Goal: Information Seeking & Learning: Understand process/instructions

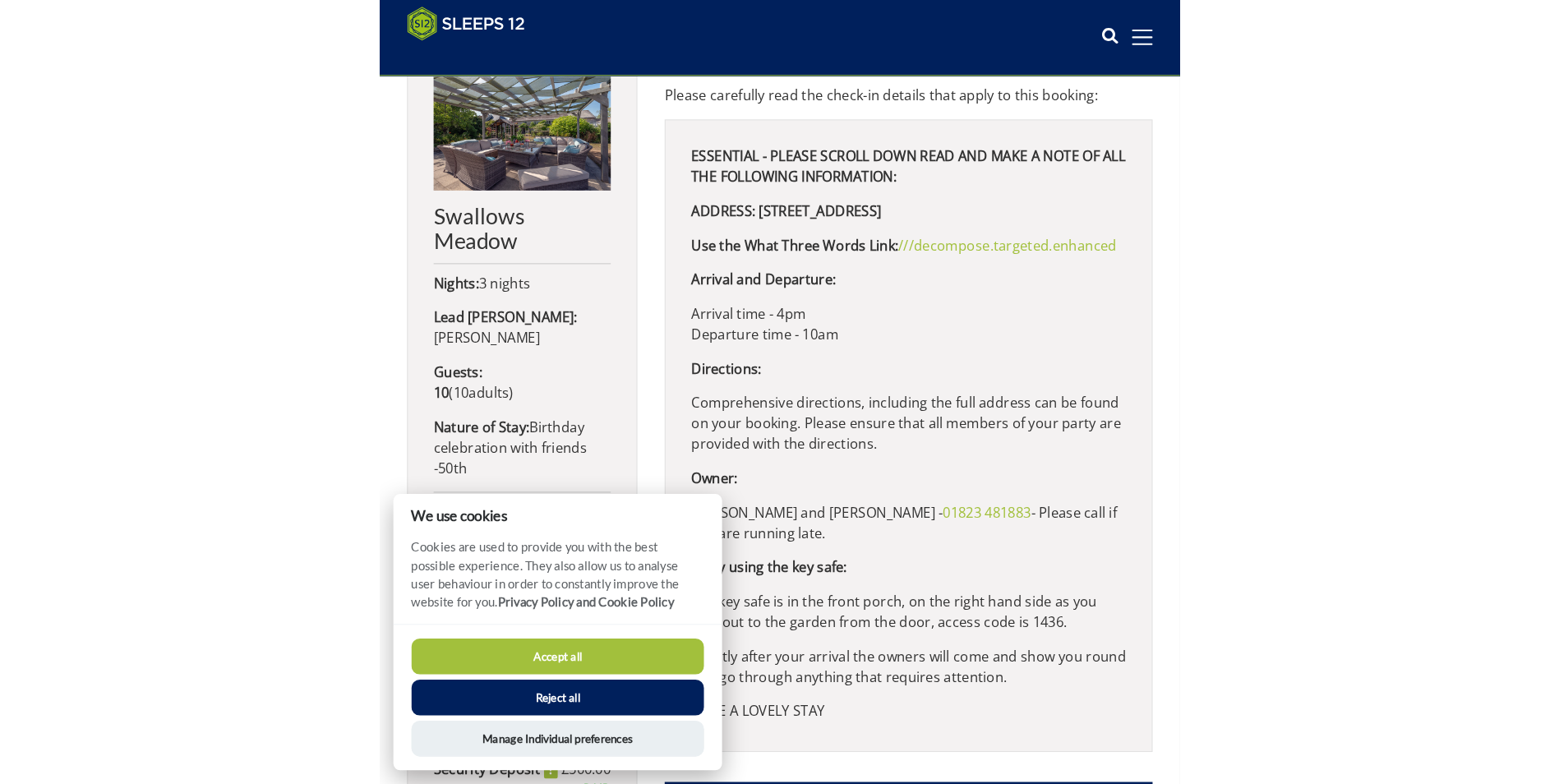
scroll to position [713, 0]
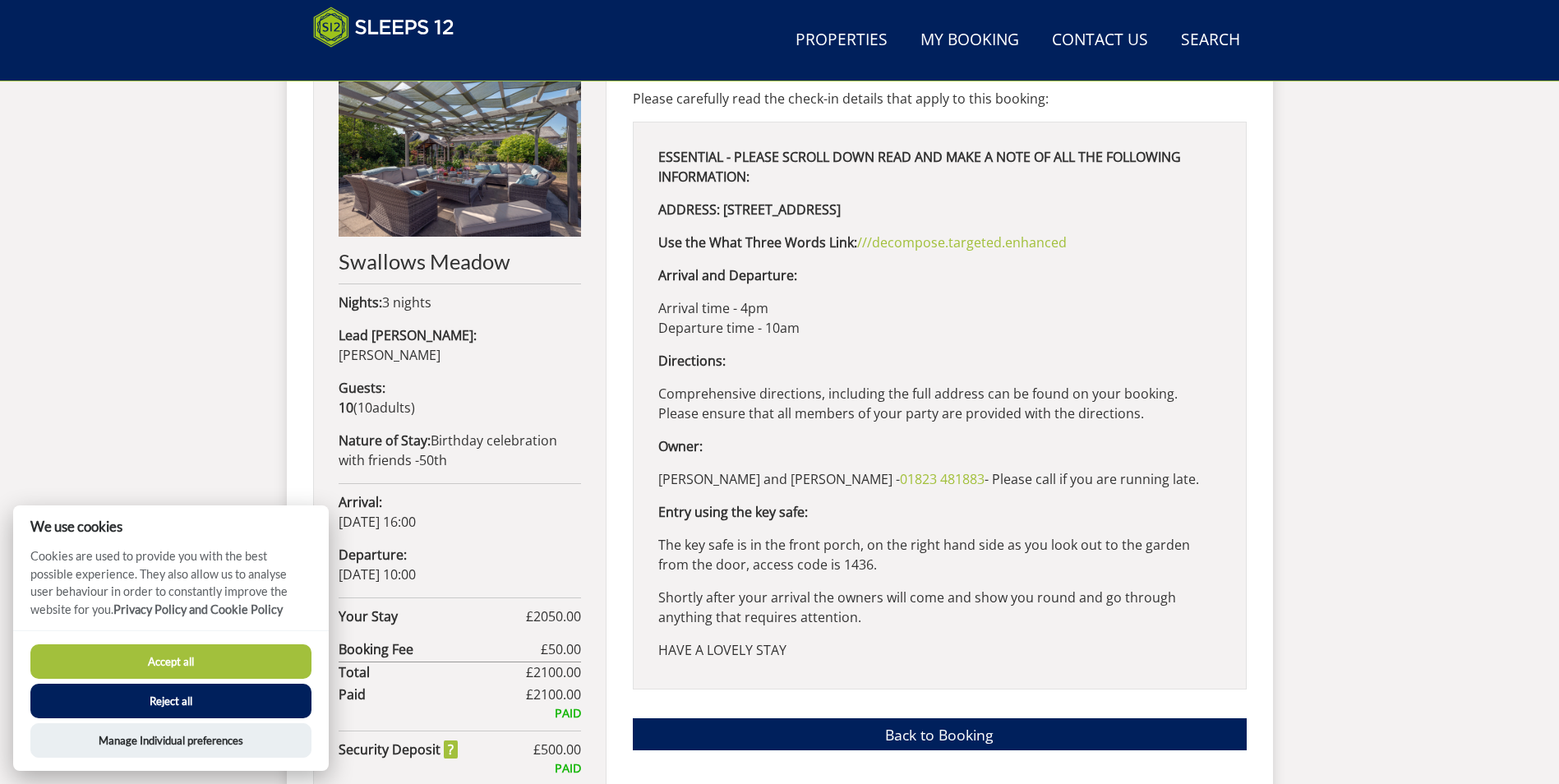
click at [920, 223] on div "ESSENTIAL - PLEASE SCROLL DOWN READ AND MAKE A NOTE OF ALL THE FOLLOWING INFORM…" at bounding box center [939, 405] width 614 height 568
click at [1173, 218] on p "ADDRESS: [STREET_ADDRESS]" at bounding box center [939, 210] width 563 height 19
drag, startPoint x: 1150, startPoint y: 205, endPoint x: 722, endPoint y: 217, distance: 428.2
click at [722, 217] on p "ADDRESS: [STREET_ADDRESS]" at bounding box center [939, 210] width 563 height 19
drag, startPoint x: 722, startPoint y: 217, endPoint x: 763, endPoint y: 214, distance: 41.1
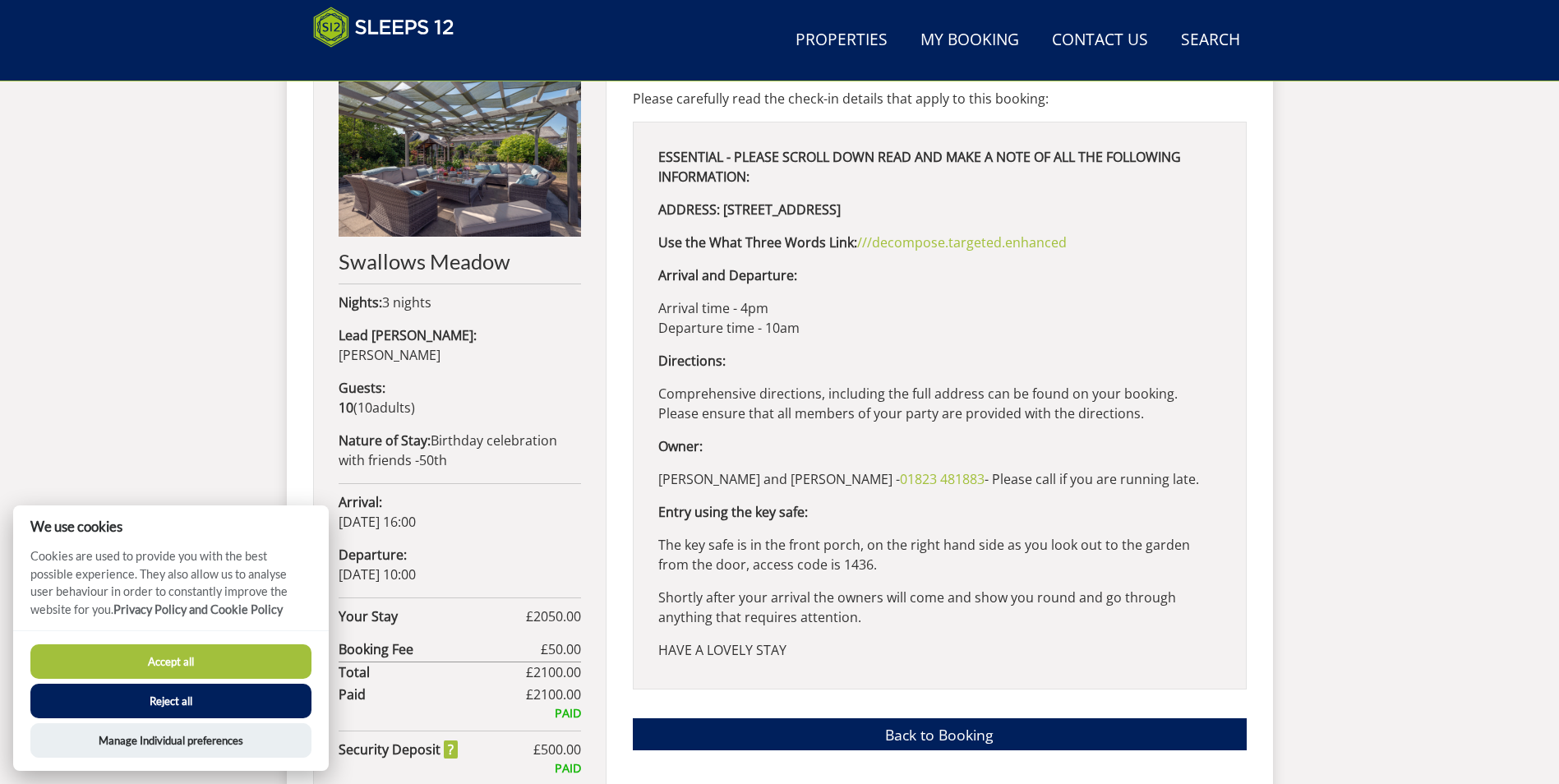
copy strong "[STREET_ADDRESS]"
click at [984, 287] on div "ESSENTIAL - PLEASE SCROLL DOWN READ AND MAKE A NOTE OF ALL THE FOLLOWING INFORM…" at bounding box center [939, 405] width 614 height 568
drag, startPoint x: 1080, startPoint y: 250, endPoint x: 658, endPoint y: 230, distance: 422.5
click at [658, 230] on div "ESSENTIAL - PLEASE SCROLL DOWN READ AND MAKE A NOTE OF ALL THE FOLLOWING INFORM…" at bounding box center [939, 405] width 614 height 568
drag, startPoint x: 658, startPoint y: 230, endPoint x: 674, endPoint y: 238, distance: 17.9
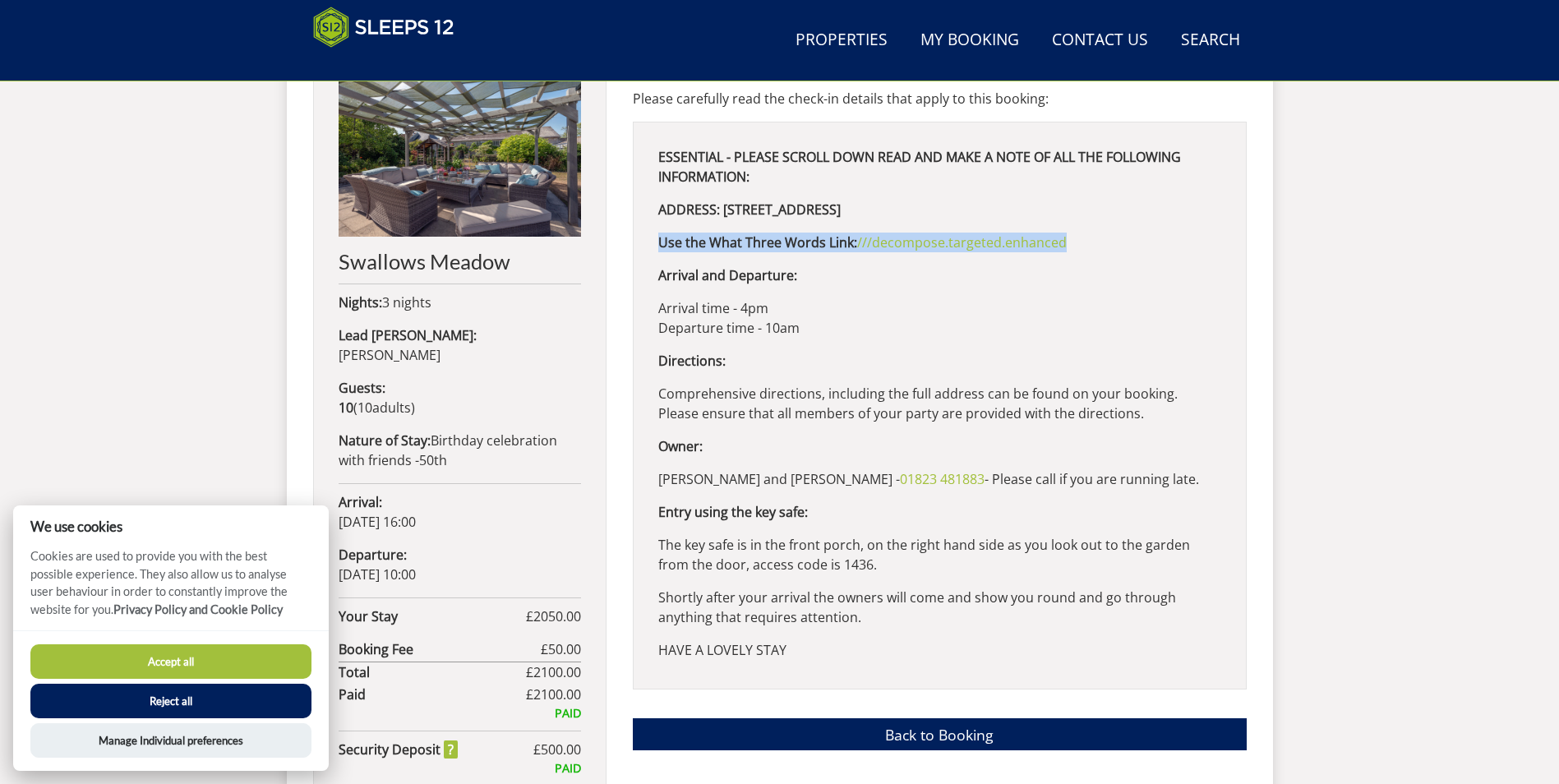
copy p "Use the What Three Words Link: ///decompose.targeted.enhanced"
click at [776, 348] on div "ESSENTIAL - PLEASE SCROLL DOWN READ AND MAKE A NOTE OF ALL THE FOLLOWING INFORM…" at bounding box center [939, 405] width 614 height 568
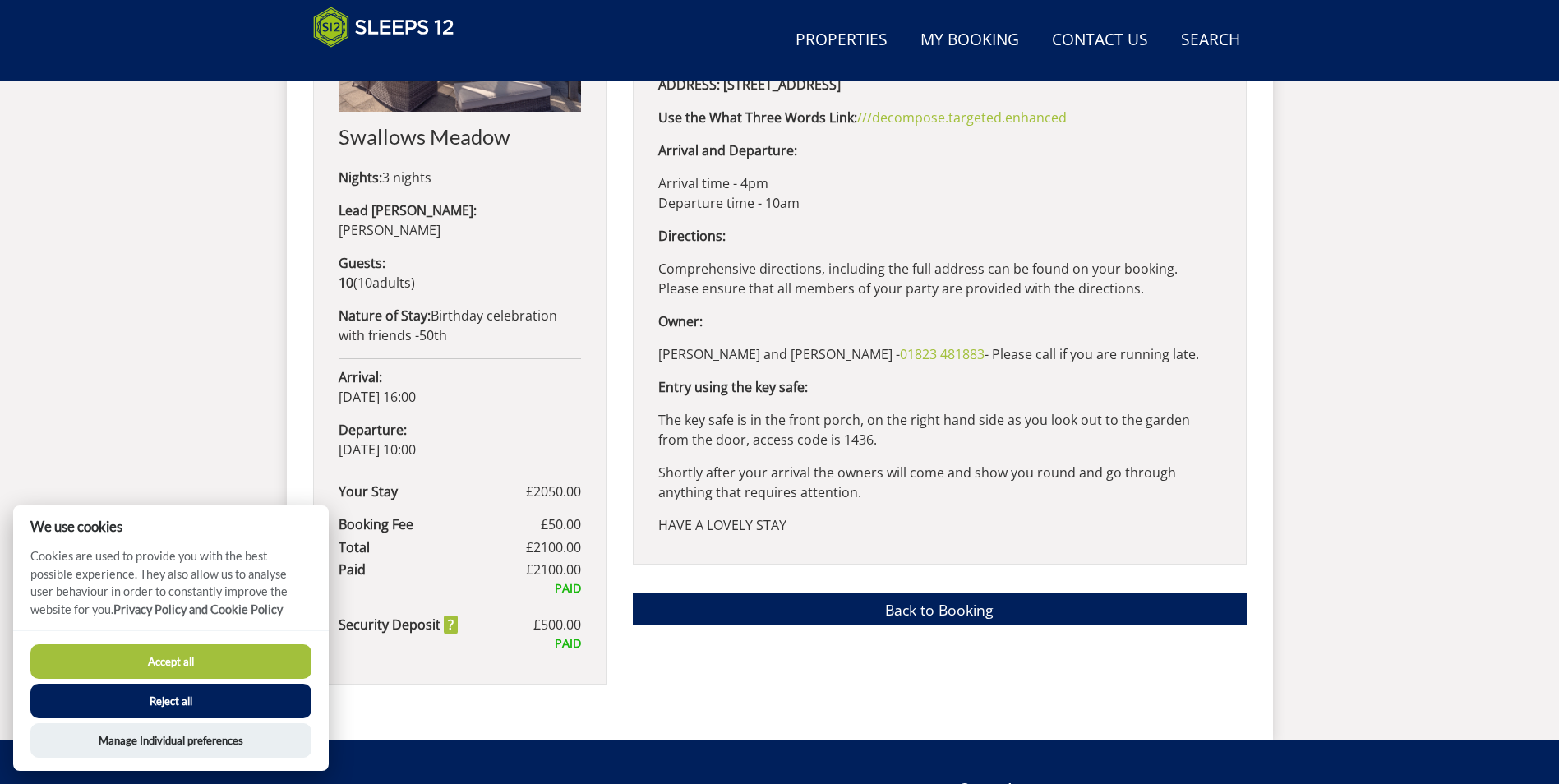
scroll to position [876, 0]
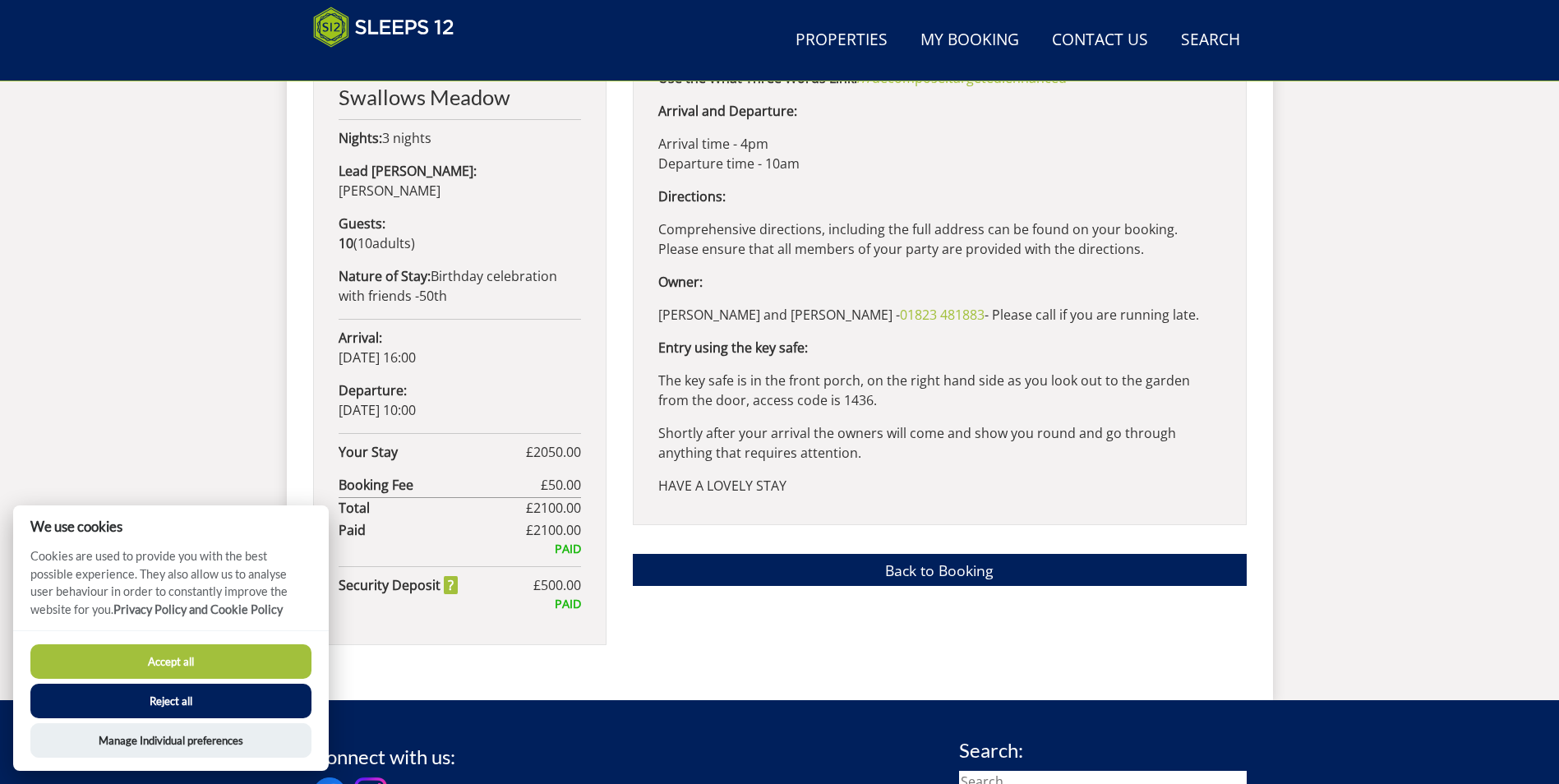
click at [1140, 307] on p "[PERSON_NAME] and [PERSON_NAME] - [PHONE_NUMBER] - Please call if you are runni…" at bounding box center [939, 314] width 563 height 19
drag, startPoint x: 1031, startPoint y: 318, endPoint x: 663, endPoint y: 316, distance: 368.0
click at [663, 316] on p "[PERSON_NAME] and [PERSON_NAME] - [PHONE_NUMBER] - Please call if you are runni…" at bounding box center [939, 314] width 563 height 19
drag, startPoint x: 663, startPoint y: 316, endPoint x: 680, endPoint y: 316, distance: 17.0
copy p "[PERSON_NAME] and [PERSON_NAME] - [PHONE_NUMBER] - Please call if you are runni…"
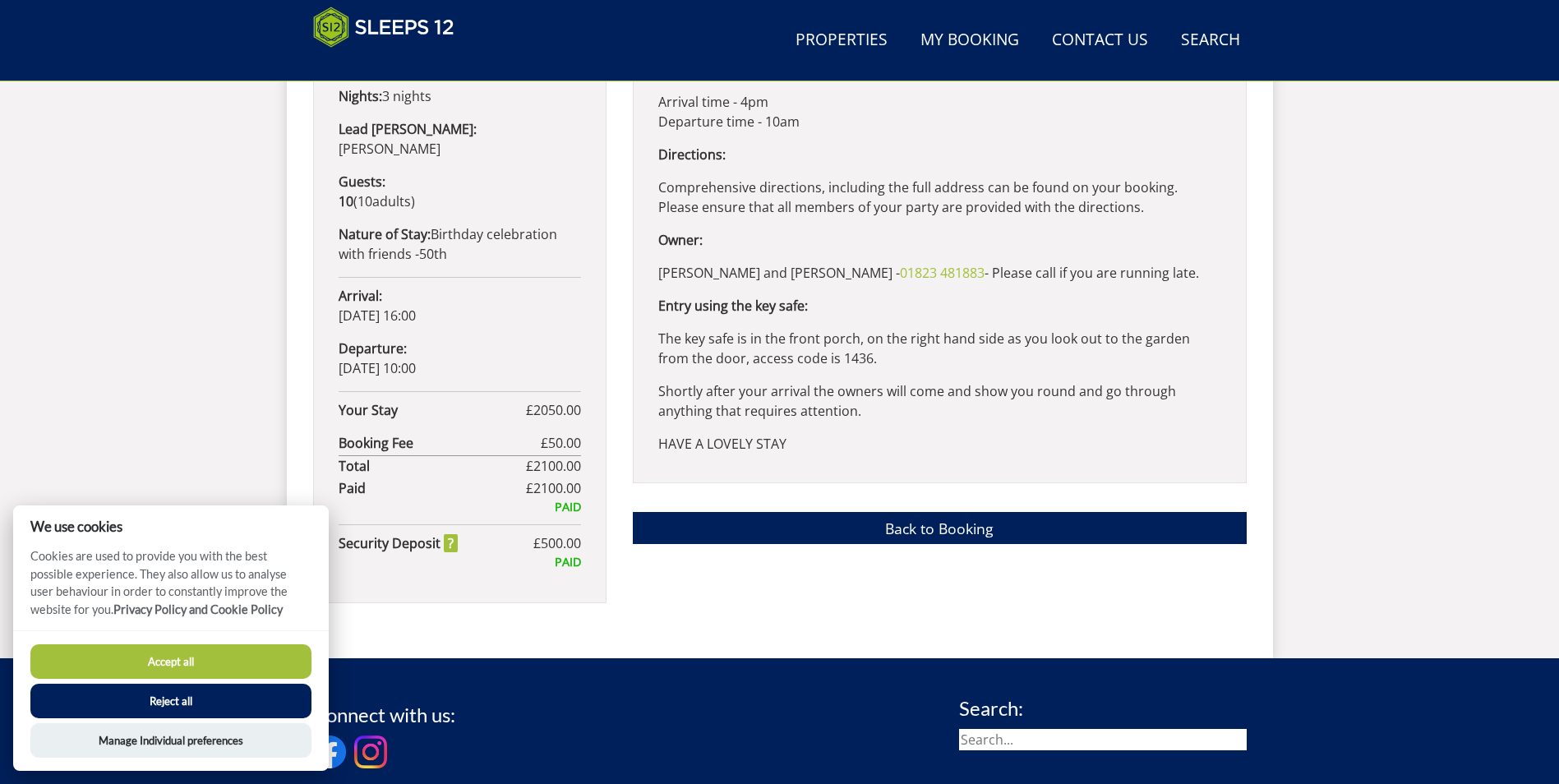
scroll to position [959, 0]
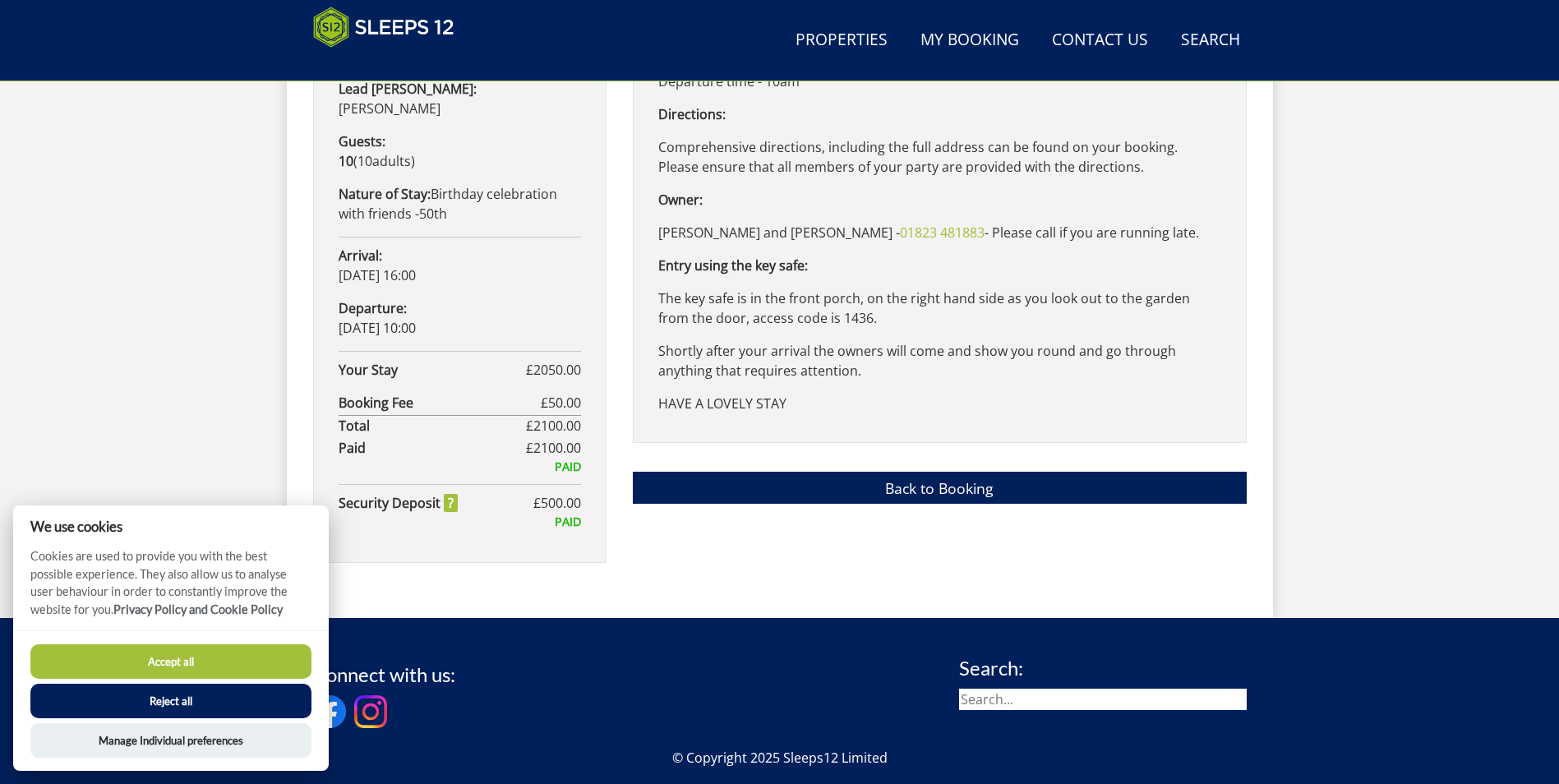
click at [859, 409] on p "HAVE A LOVELY STAY" at bounding box center [939, 403] width 563 height 19
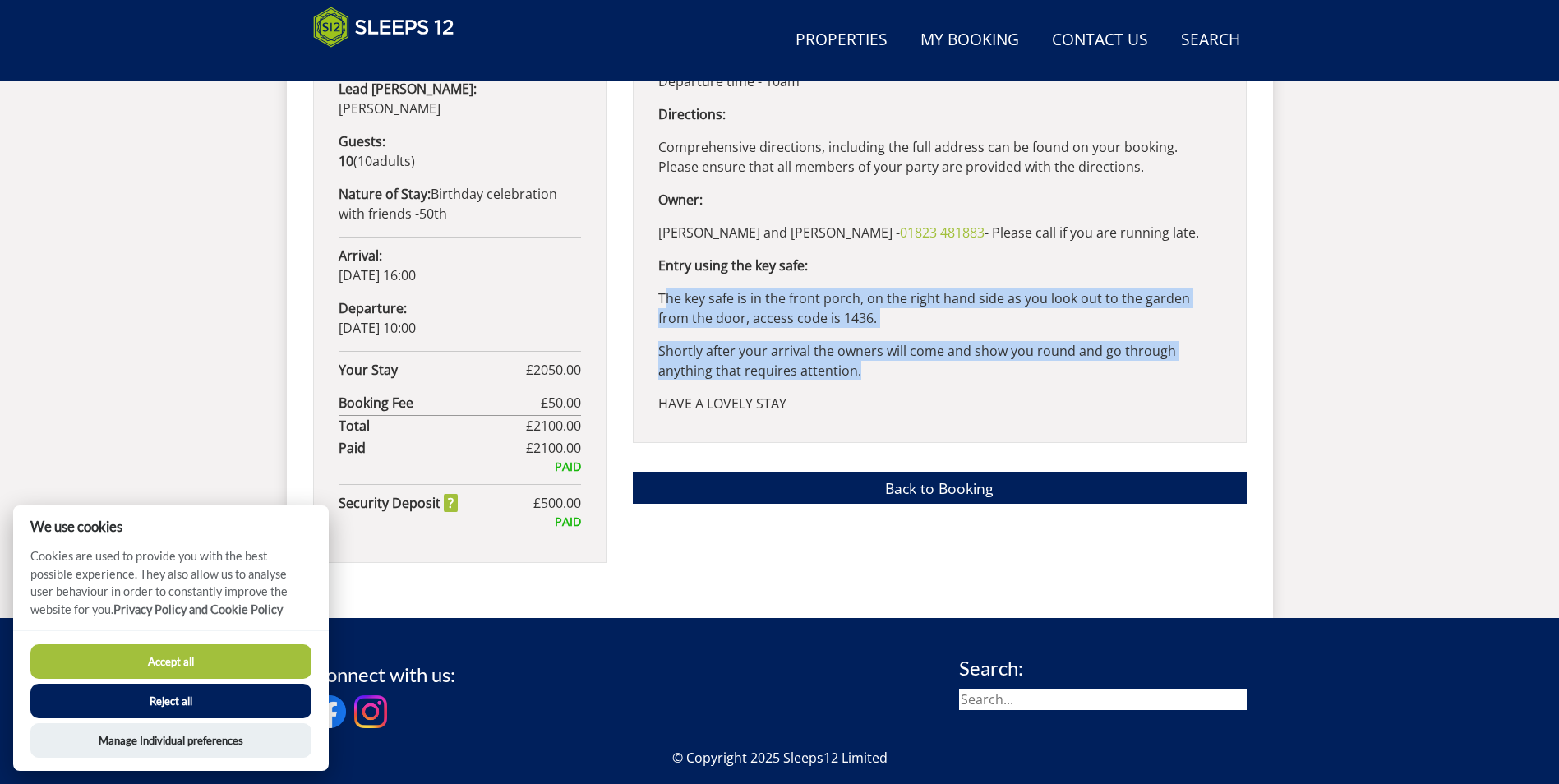
drag, startPoint x: 663, startPoint y: 299, endPoint x: 877, endPoint y: 369, distance: 225.2
click at [890, 371] on div "ESSENTIAL - PLEASE SCROLL DOWN READ AND MAKE A NOTE OF ALL THE FOLLOWING INFORM…" at bounding box center [939, 159] width 614 height 568
drag, startPoint x: 877, startPoint y: 369, endPoint x: 760, endPoint y: 308, distance: 131.9
click at [760, 308] on p "The key safe is in the front porch, on the right hand side as you look out to t…" at bounding box center [939, 307] width 563 height 40
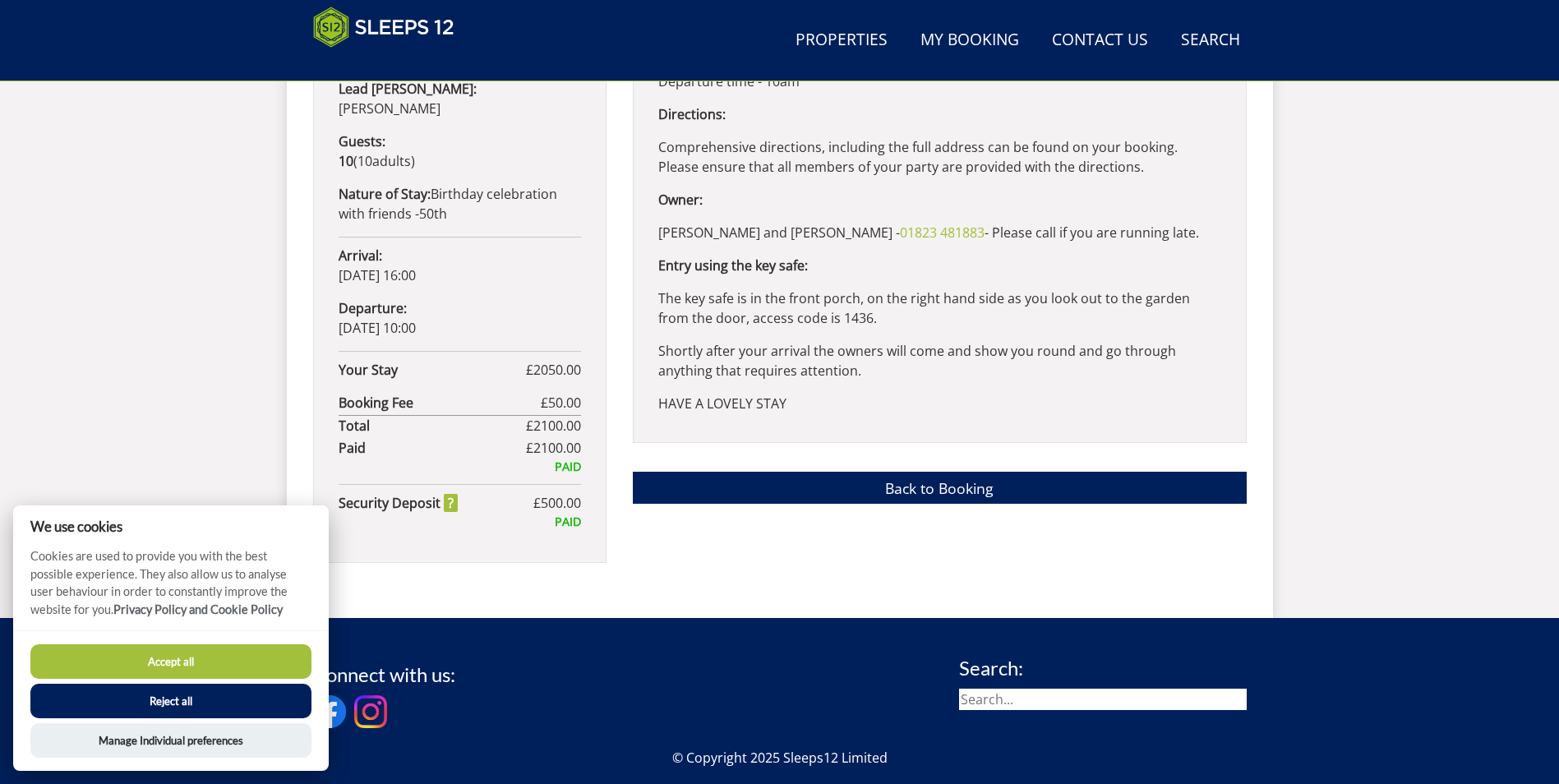
click at [650, 295] on div "ESSENTIAL - PLEASE SCROLL DOWN READ AND MAKE A NOTE OF ALL THE FOLLOWING INFORM…" at bounding box center [939, 159] width 614 height 568
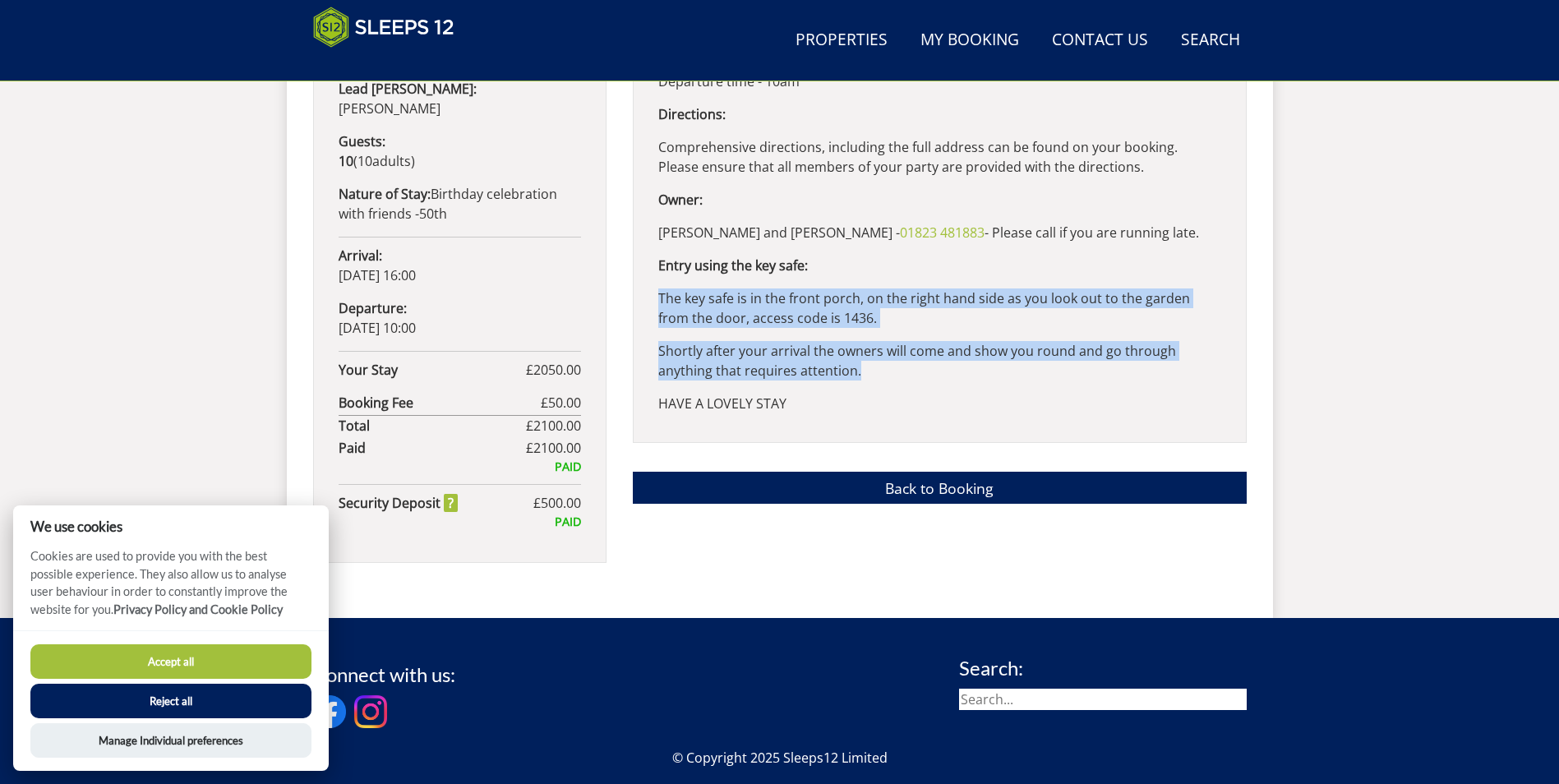
drag, startPoint x: 656, startPoint y: 292, endPoint x: 877, endPoint y: 374, distance: 235.7
click at [877, 374] on div "ESSENTIAL - PLEASE SCROLL DOWN READ AND MAKE A NOTE OF ALL THE FOLLOWING INFORM…" at bounding box center [939, 159] width 614 height 568
drag, startPoint x: 877, startPoint y: 374, endPoint x: 789, endPoint y: 359, distance: 89.3
copy div "The key safe is in the front porch, on the right hand side as you look out to t…"
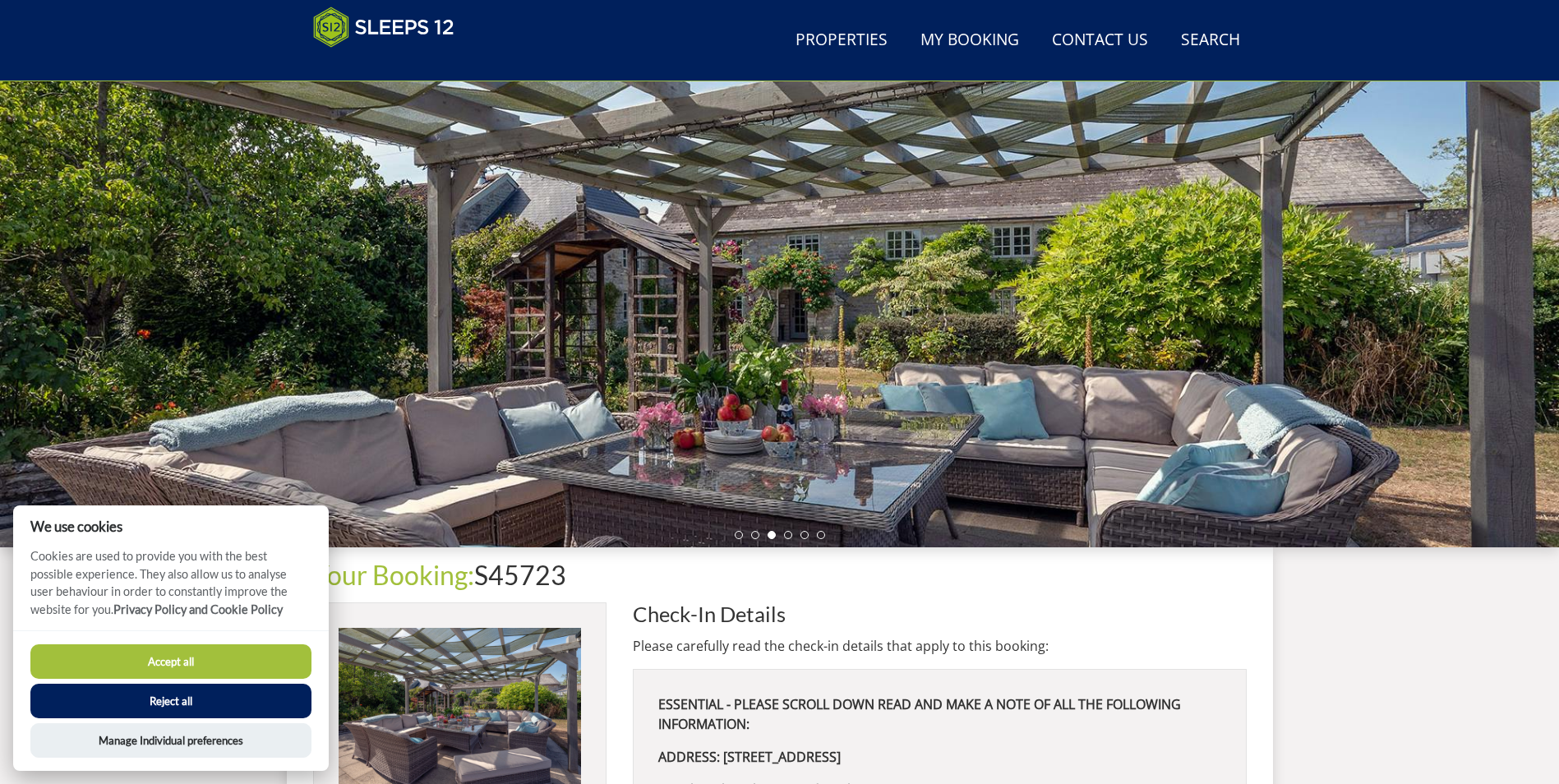
scroll to position [137, 0]
